Goal: Check status

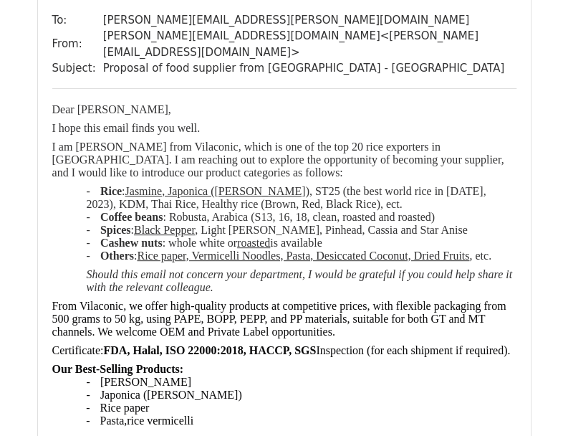
scroll to position [1648, 0]
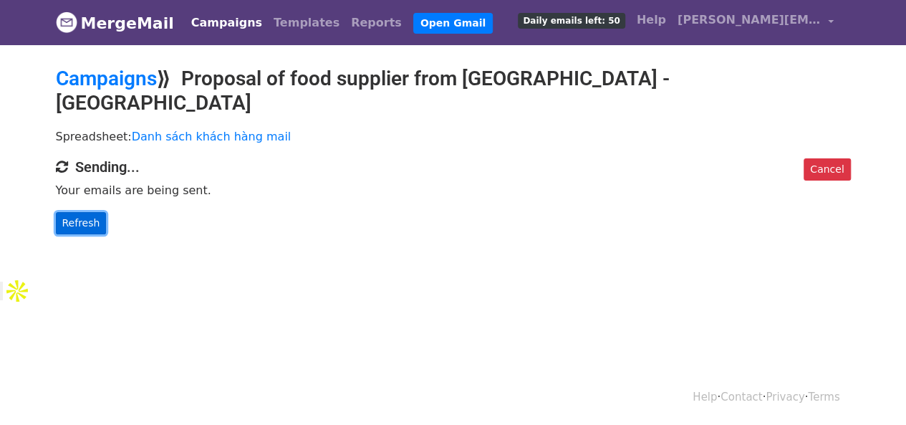
click at [79, 212] on link "Refresh" at bounding box center [81, 223] width 51 height 22
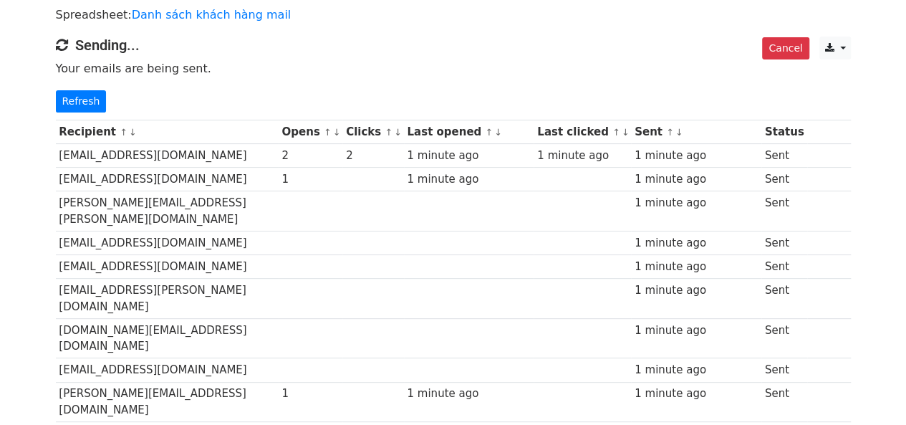
scroll to position [112, 0]
